Goal: Find specific page/section

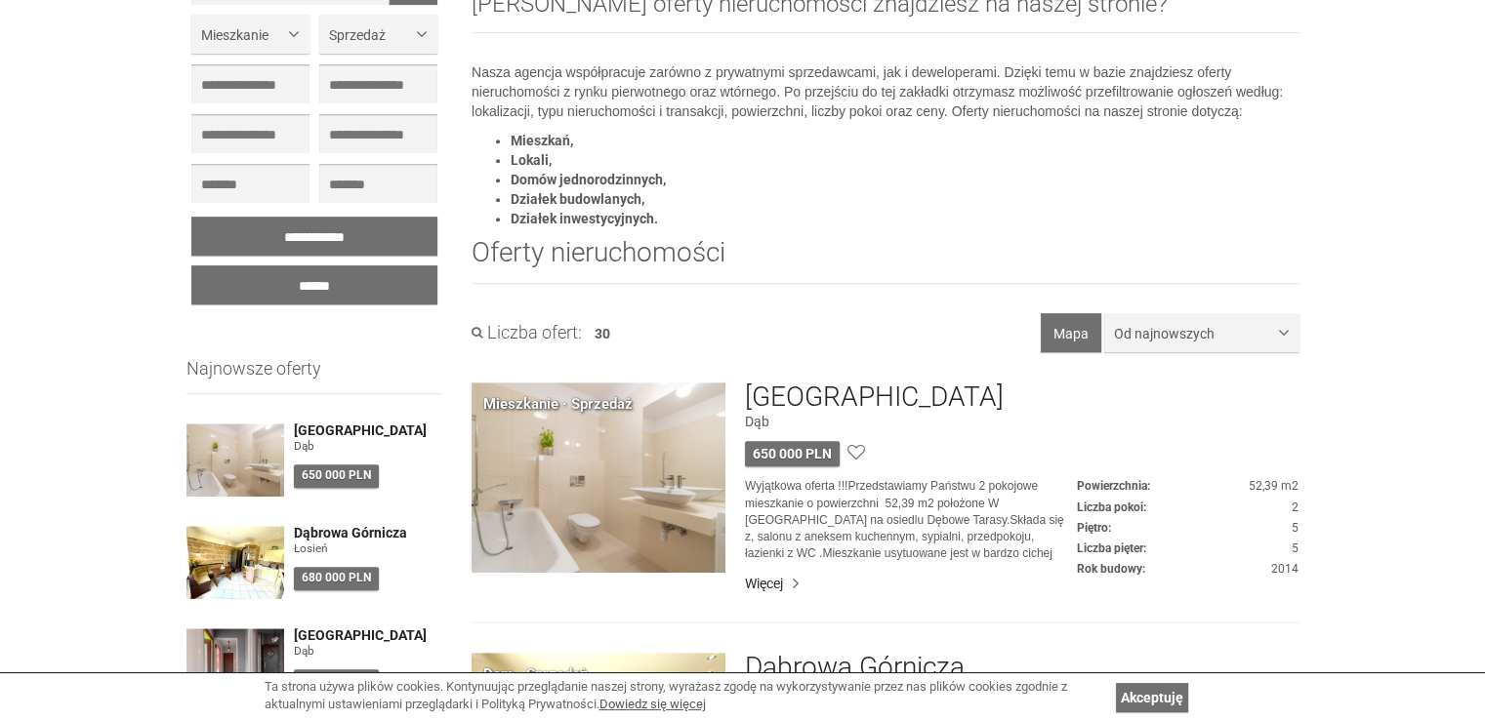
scroll to position [976, 0]
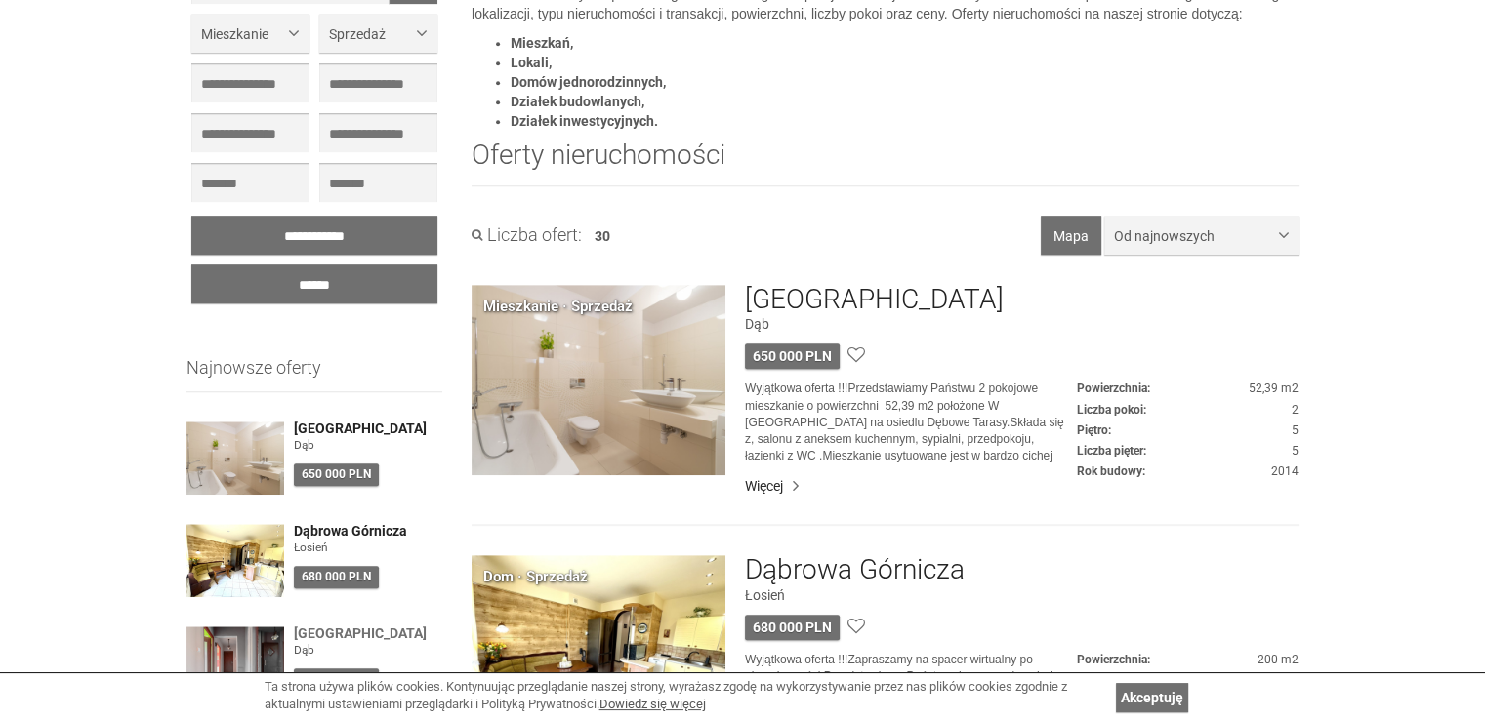
click at [325, 632] on h4 "[GEOGRAPHIC_DATA]" at bounding box center [368, 634] width 149 height 15
